Goal: Task Accomplishment & Management: Use online tool/utility

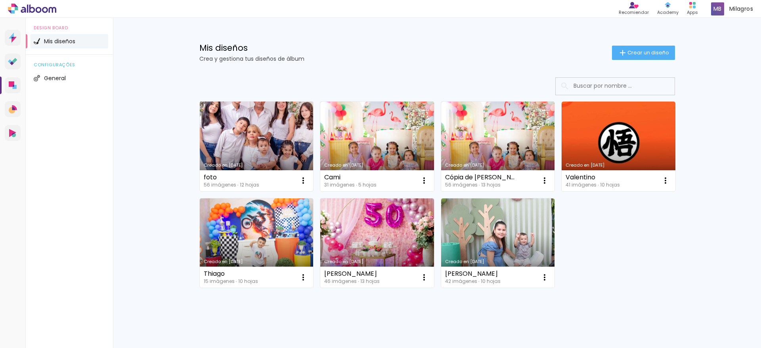
click at [259, 129] on link "Creado en [DATE]" at bounding box center [257, 147] width 114 height 90
